Goal: Download file/media

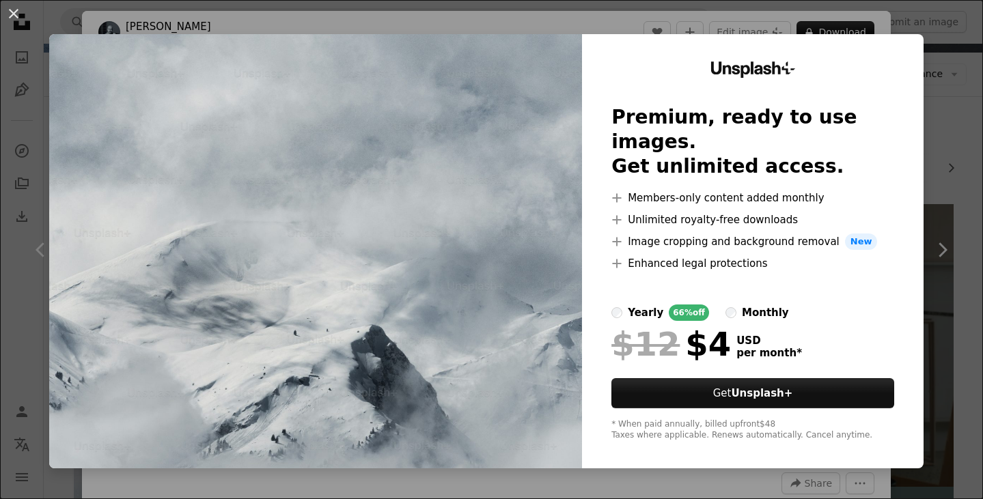
scroll to position [137, 0]
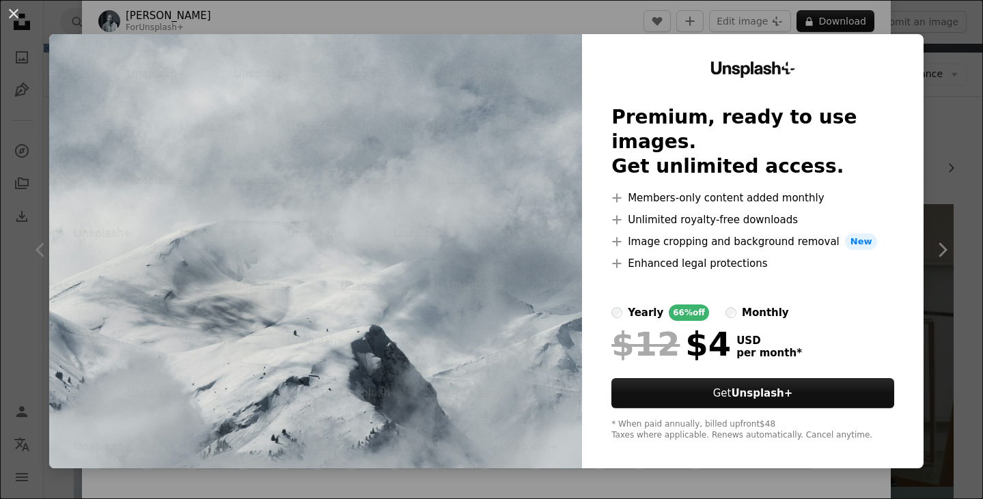
click at [935, 256] on div "An X shape Unsplash+ Premium, ready to use images. Get unlimited access. A plus…" at bounding box center [491, 249] width 983 height 499
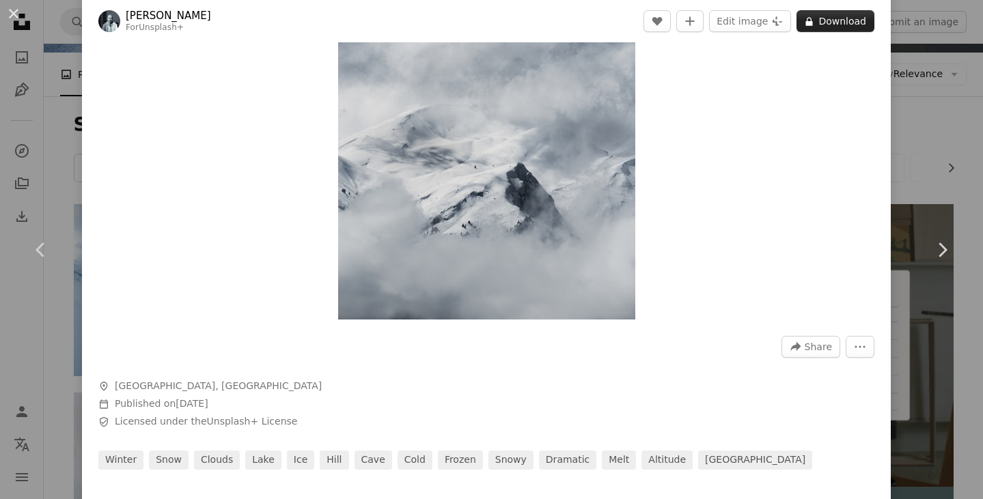
click at [811, 25] on button "A lock Download" at bounding box center [835, 21] width 78 height 22
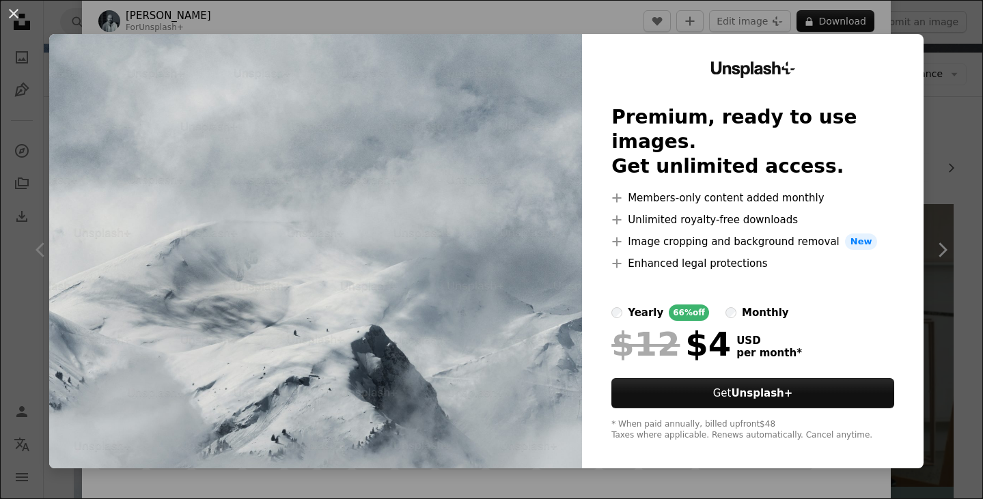
click at [916, 111] on div "An X shape Unsplash+ Premium, ready to use images. Get unlimited access. A plus…" at bounding box center [491, 249] width 983 height 499
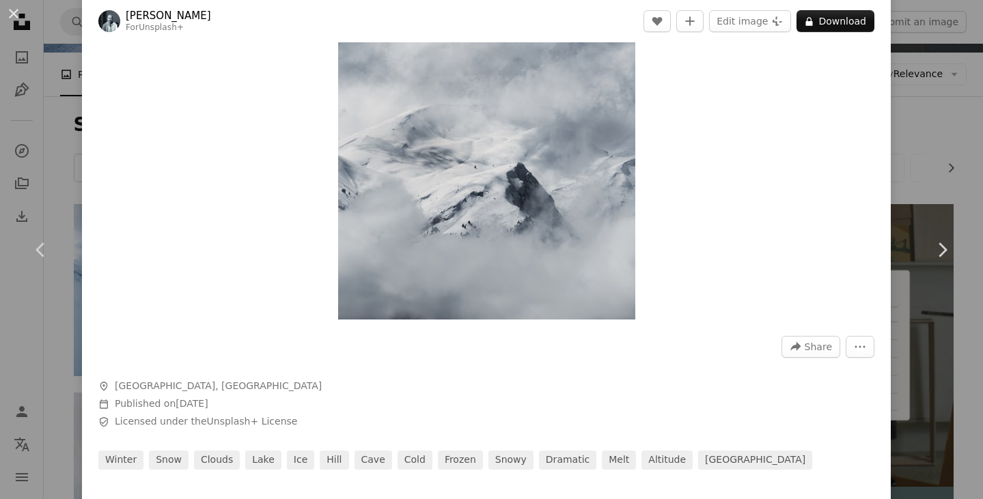
click at [5, 13] on button "An X shape" at bounding box center [13, 13] width 16 height 16
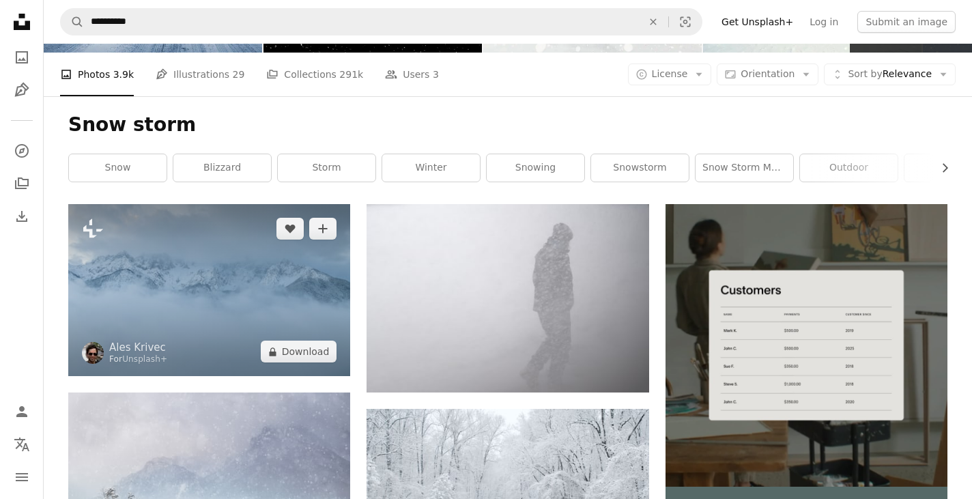
click at [312, 255] on img at bounding box center [209, 290] width 282 height 172
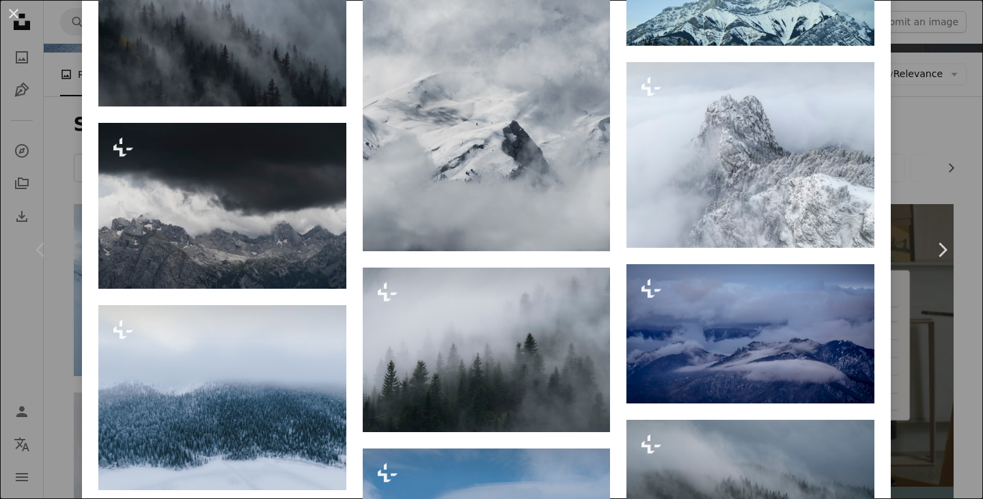
scroll to position [1707, 0]
